Goal: Transaction & Acquisition: Book appointment/travel/reservation

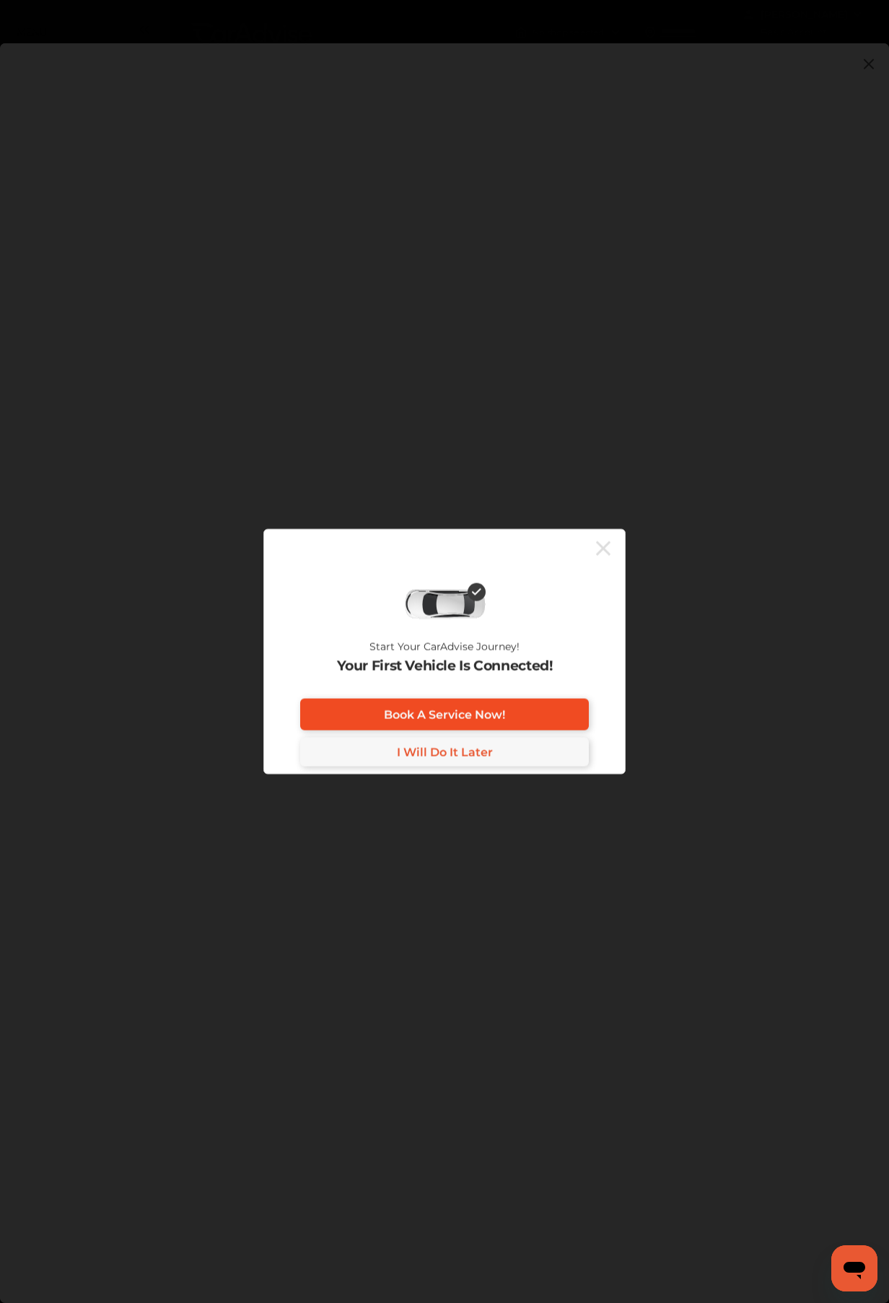
click at [565, 706] on link "Book A Service Now!" at bounding box center [444, 715] width 289 height 32
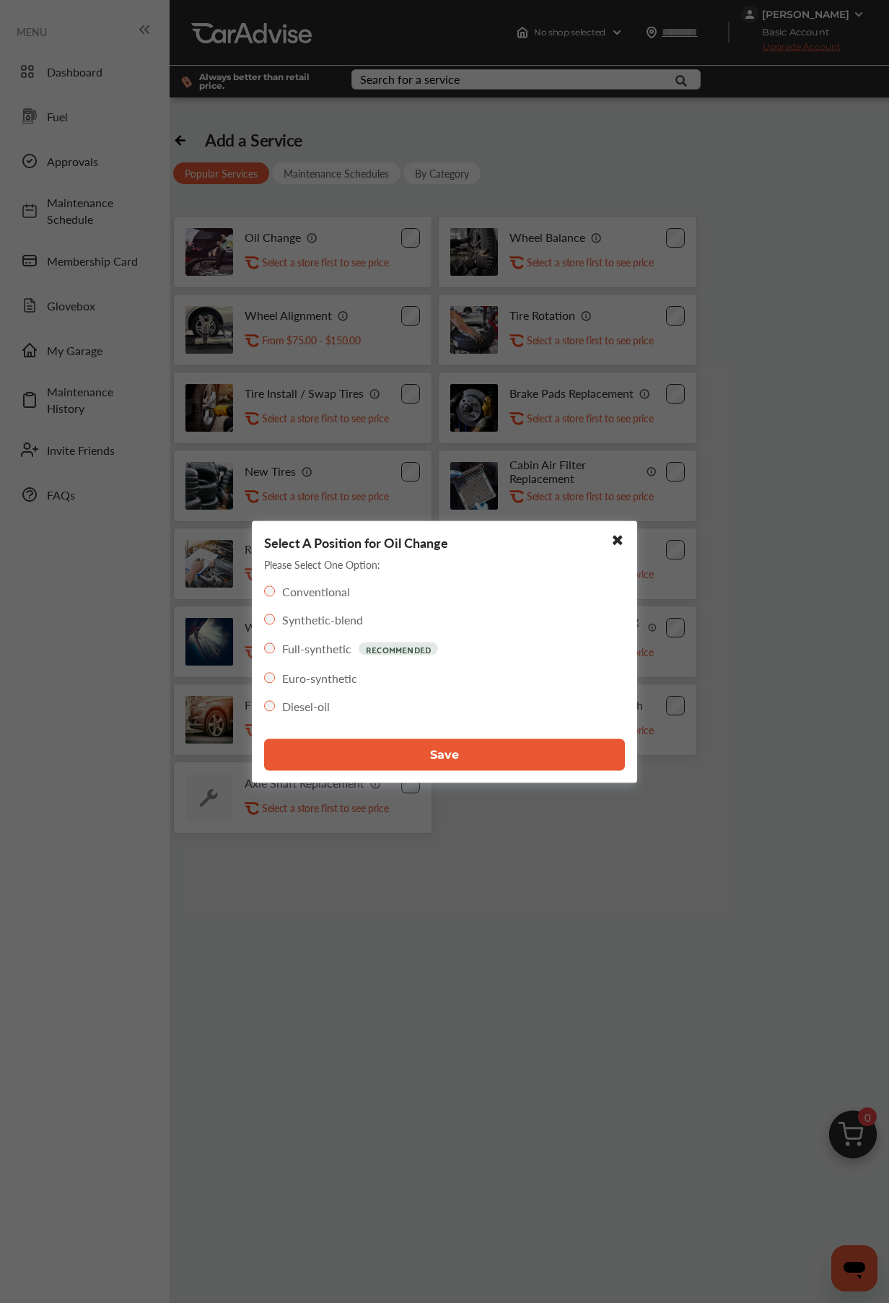
click at [570, 749] on button "Save" at bounding box center [444, 755] width 361 height 32
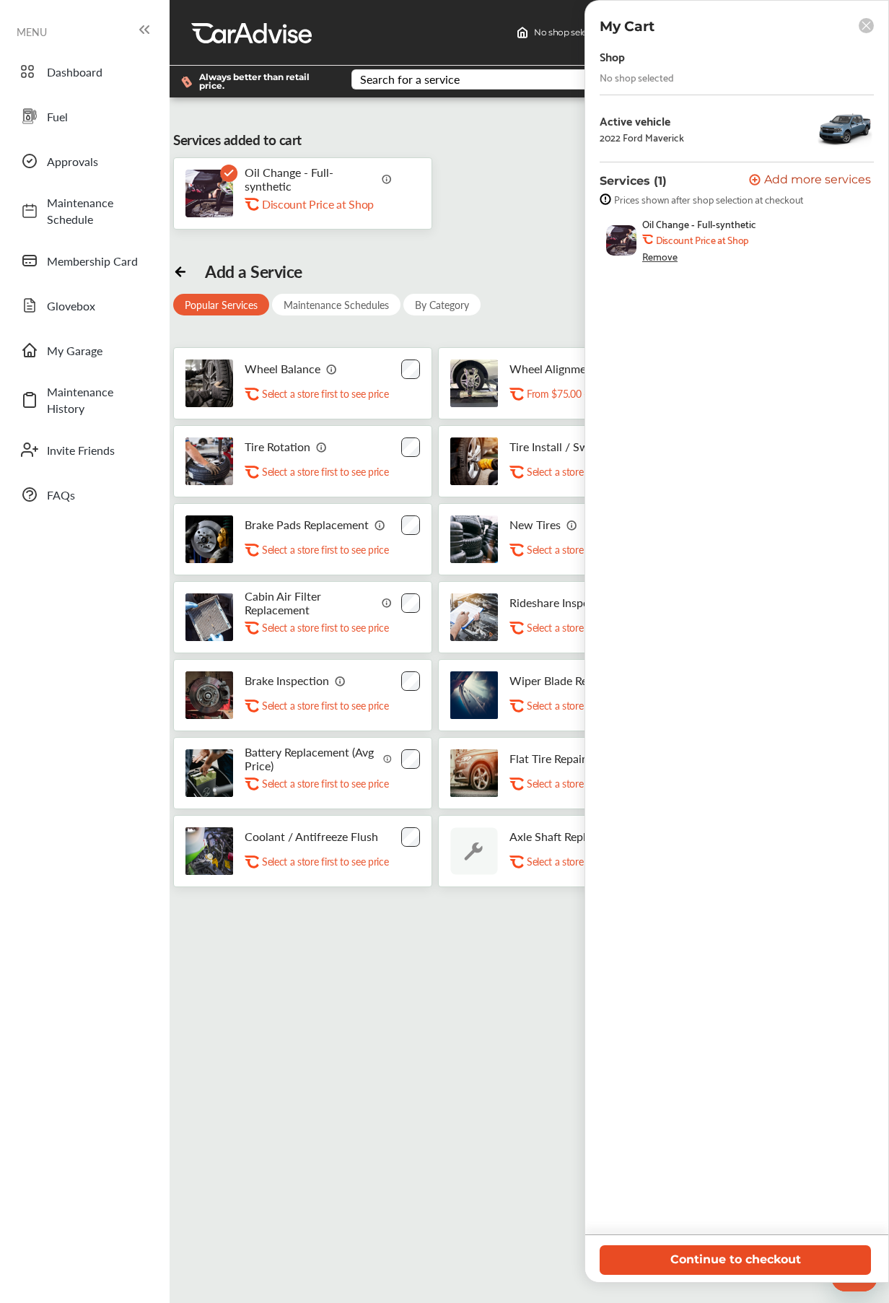
click at [768, 1249] on button "Continue to checkout" at bounding box center [735, 1260] width 271 height 30
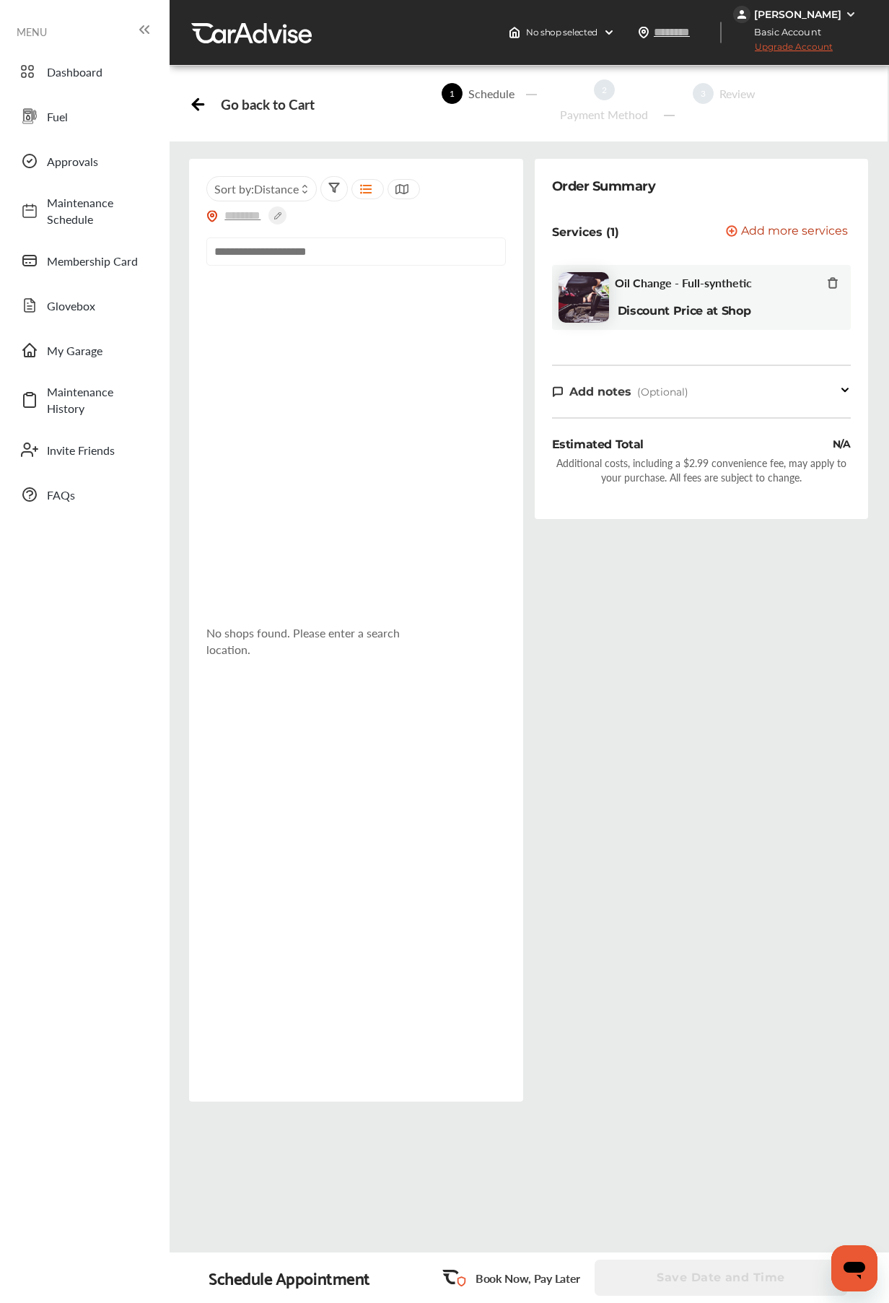
click at [367, 246] on input "text" at bounding box center [355, 252] width 299 height 28
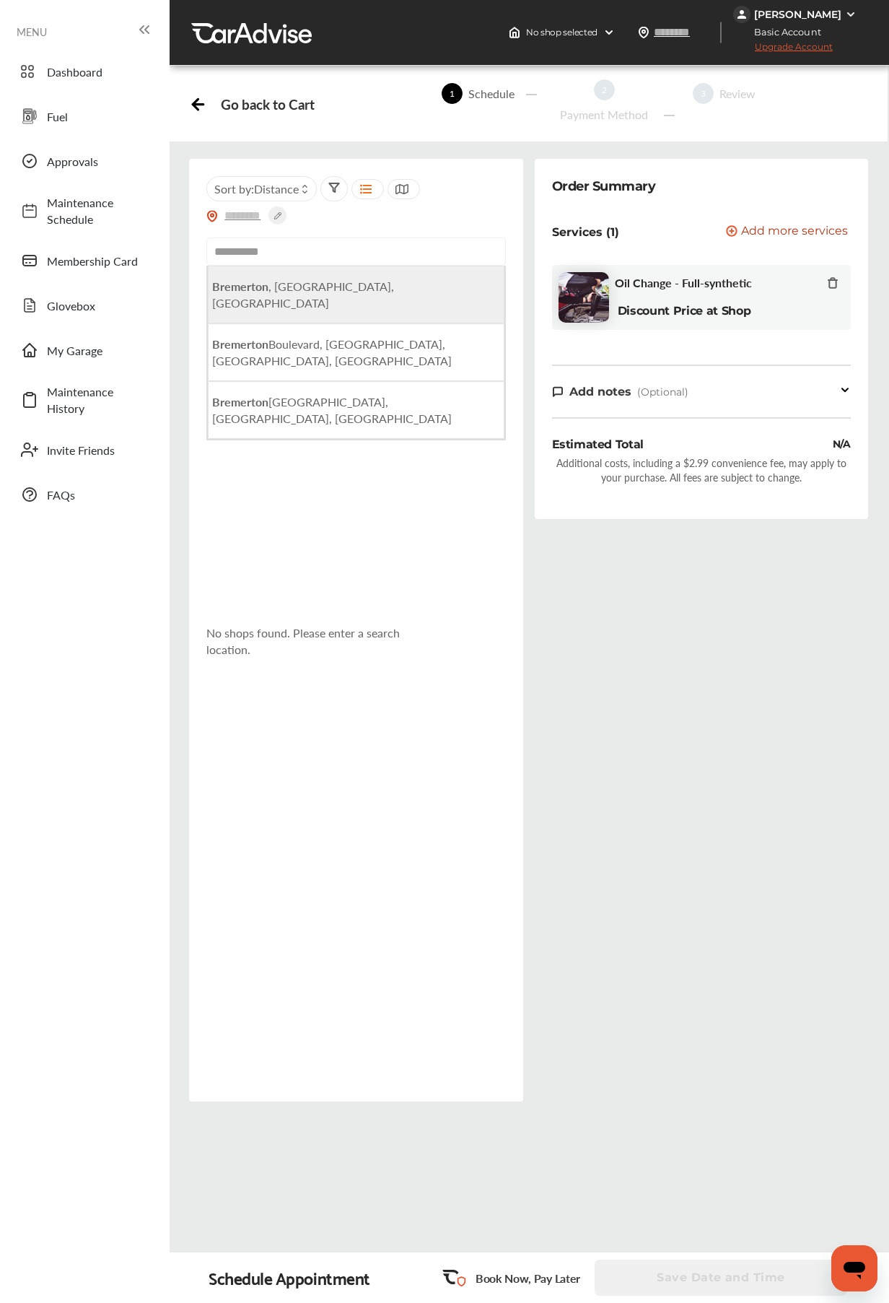
click at [349, 280] on li "[GEOGRAPHIC_DATA] , [GEOGRAPHIC_DATA], [GEOGRAPHIC_DATA]" at bounding box center [356, 295] width 296 height 58
type input "**********"
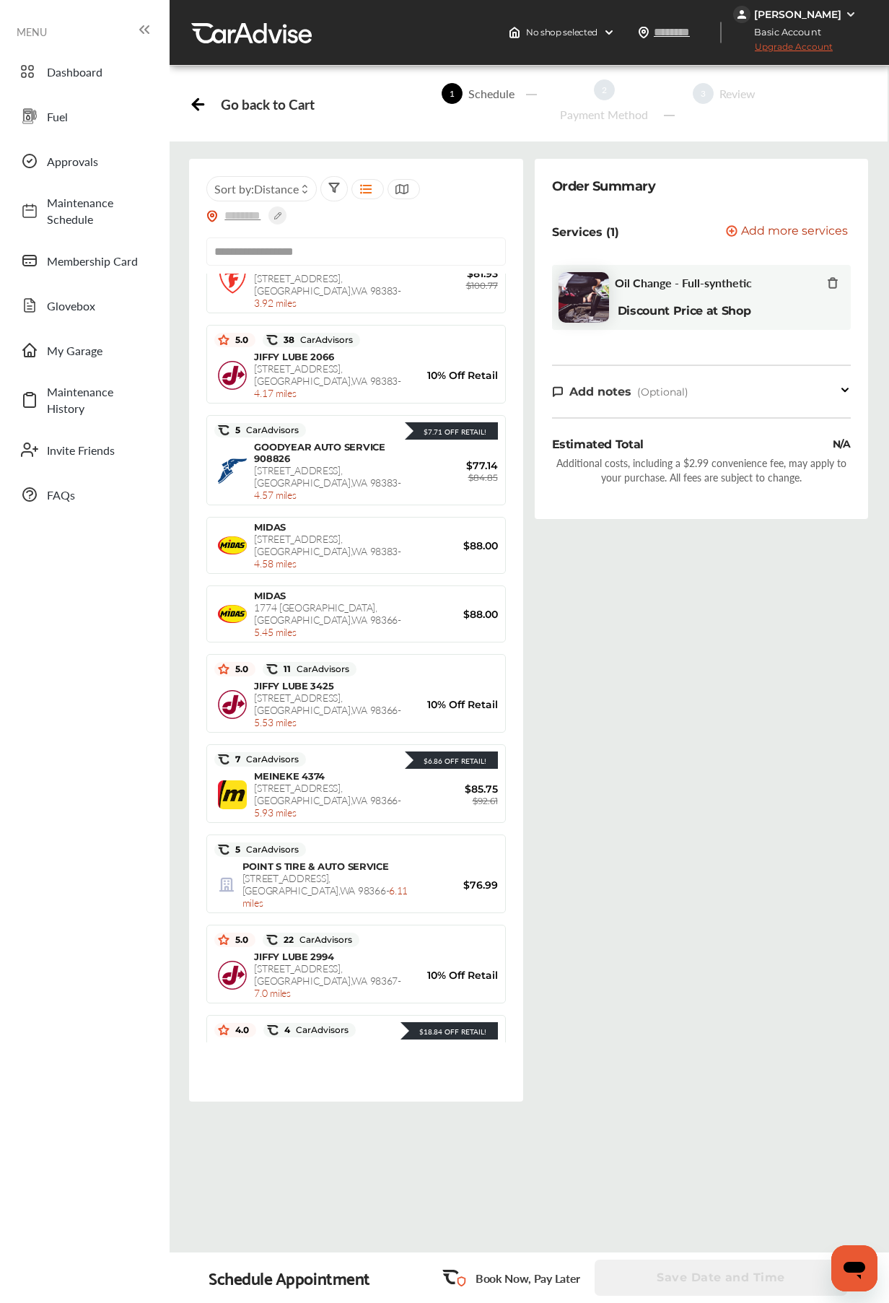
scroll to position [736, 0]
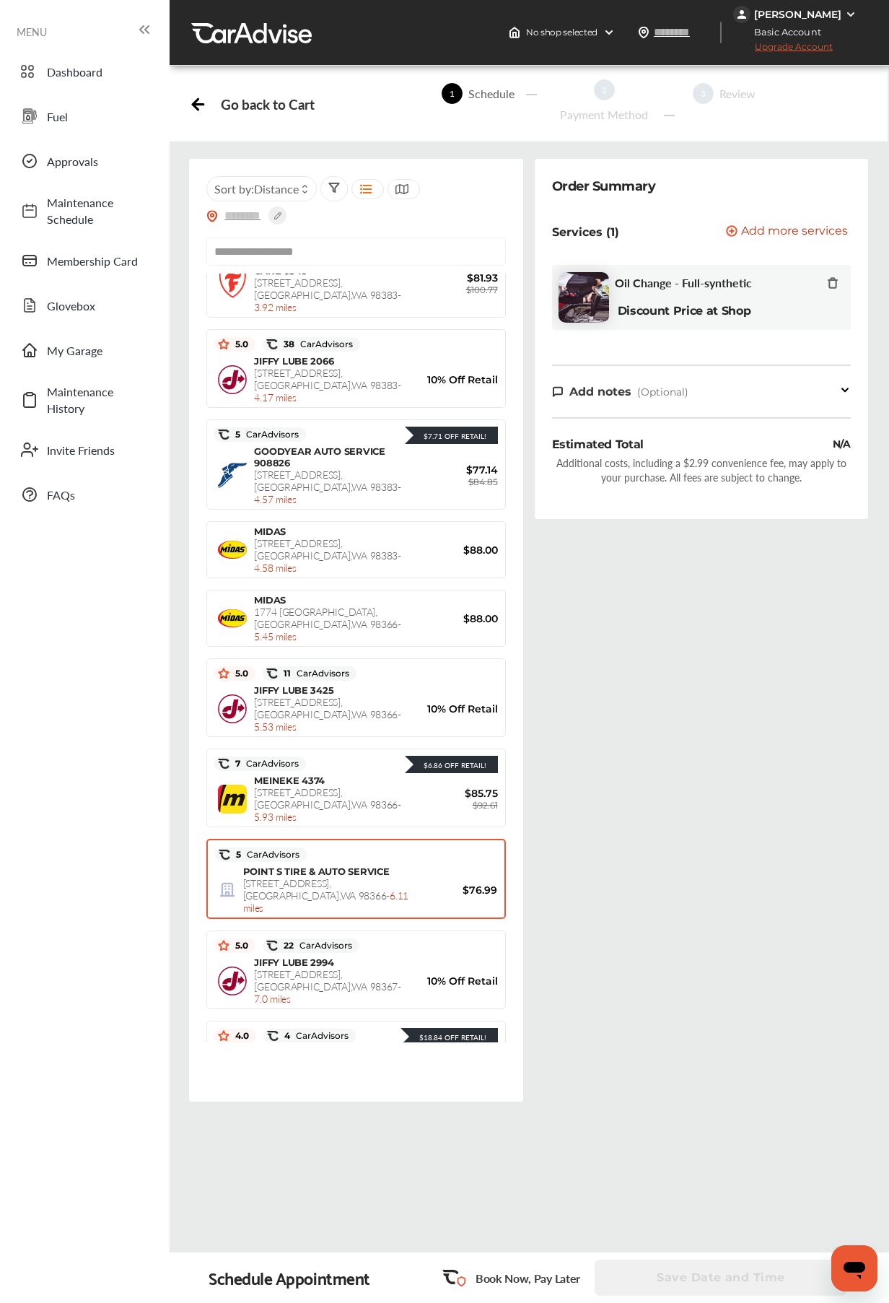
click at [474, 866] on div "POINT S TIRE & AUTO SERVICE [STREET_ADDRESS] - 6.11 miles $76.99" at bounding box center [356, 890] width 282 height 48
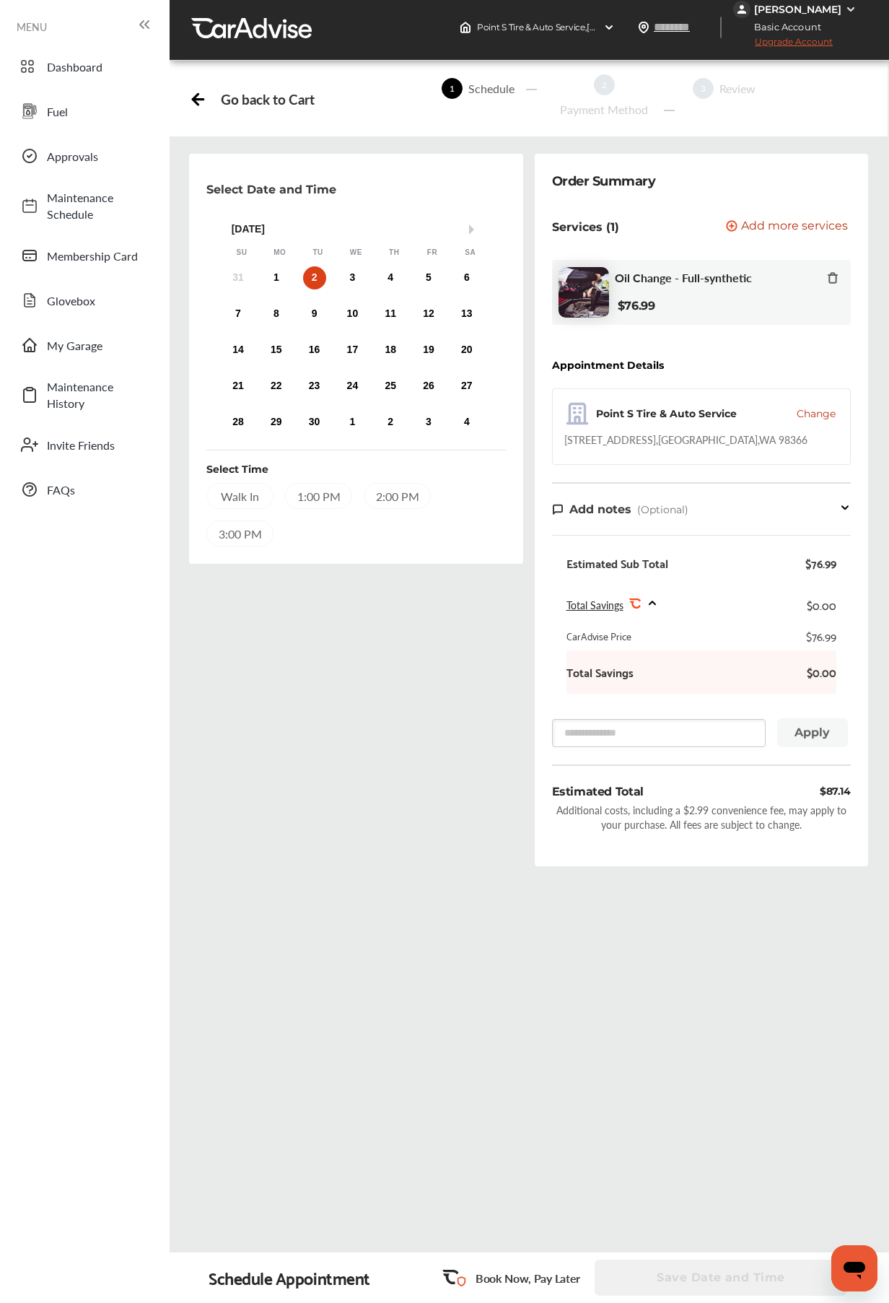
scroll to position [0, 0]
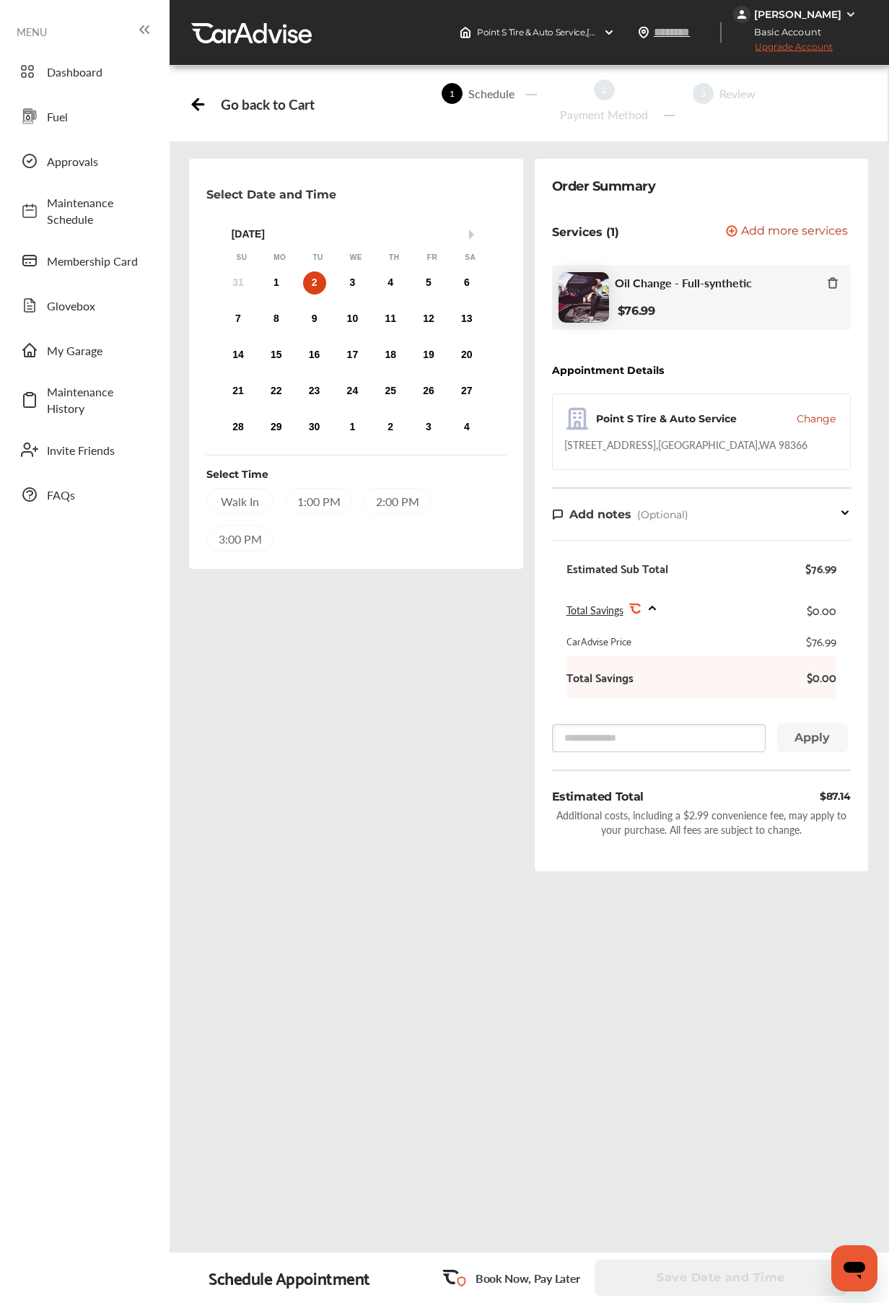
click at [803, 46] on span "Upgrade Account" at bounding box center [784, 50] width 100 height 18
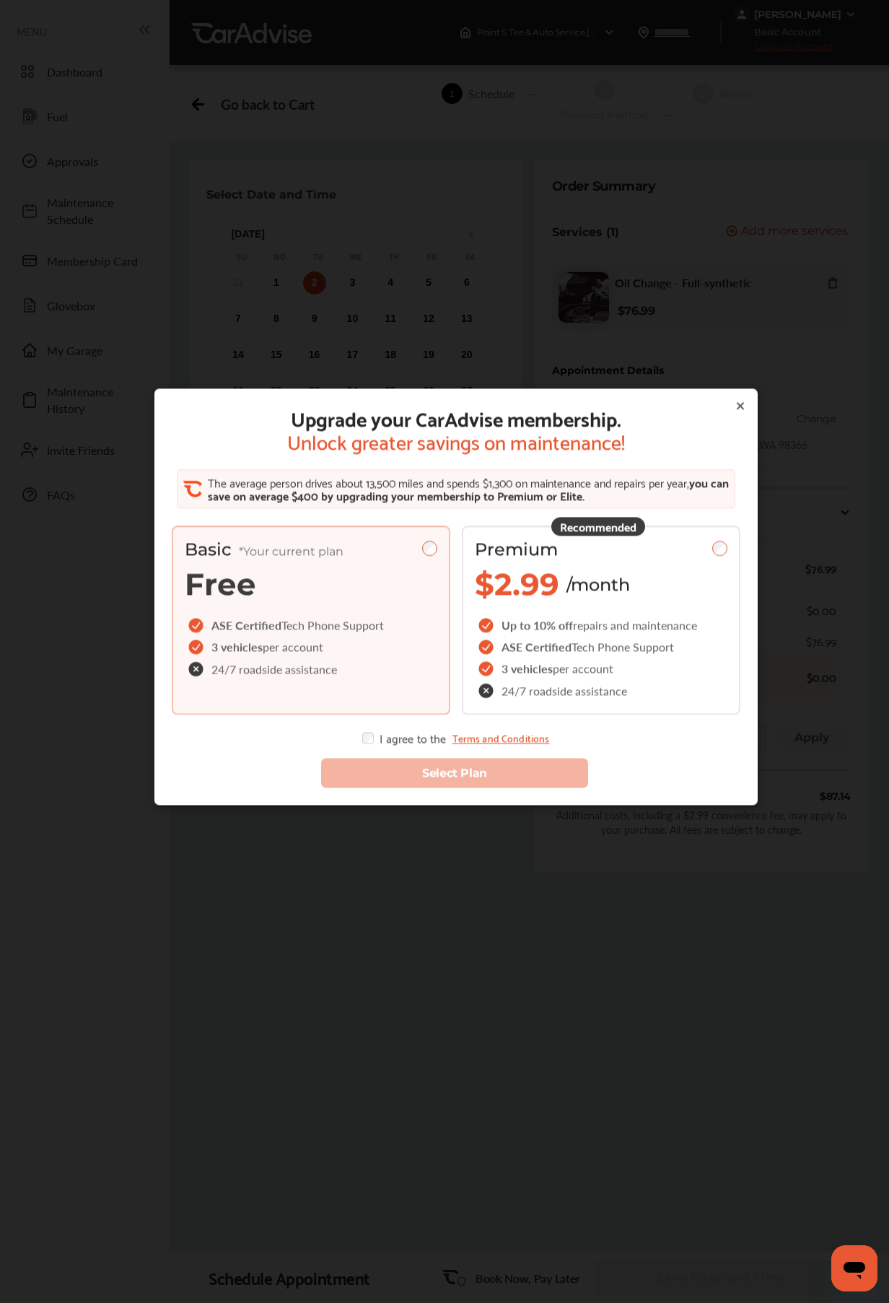
click at [740, 404] on icon at bounding box center [741, 406] width 6 height 6
